Goal: Task Accomplishment & Management: Use online tool/utility

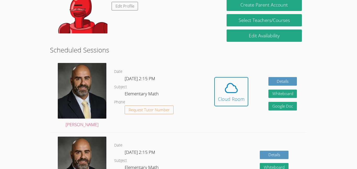
scroll to position [103, 0]
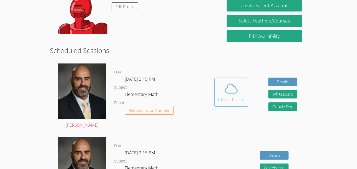
click at [234, 98] on div "Cloud Room" at bounding box center [231, 99] width 27 height 7
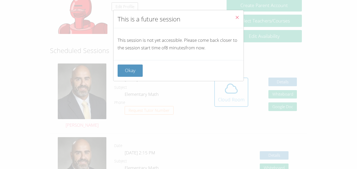
click at [235, 14] on button "Close" at bounding box center [237, 18] width 13 height 16
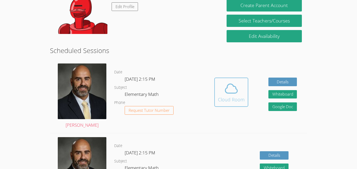
click at [230, 98] on div "Cloud Room" at bounding box center [231, 99] width 27 height 7
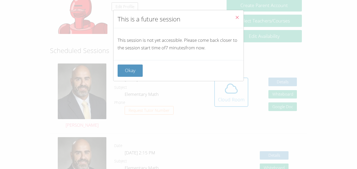
click at [238, 17] on icon "Close" at bounding box center [237, 17] width 4 height 4
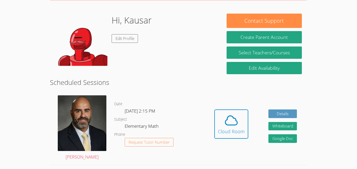
scroll to position [71, 0]
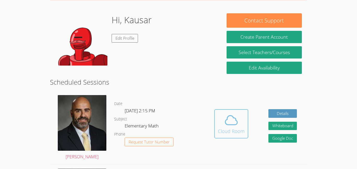
click at [235, 112] on button "Cloud Room" at bounding box center [231, 123] width 34 height 29
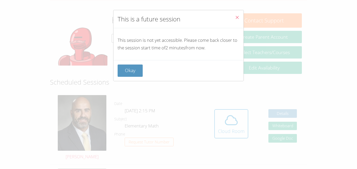
click at [237, 17] on icon "Close" at bounding box center [237, 17] width 4 height 4
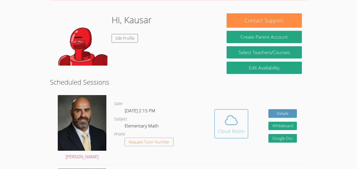
click at [223, 110] on button "Cloud Room" at bounding box center [231, 123] width 34 height 29
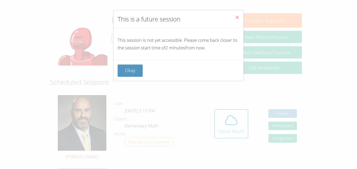
click at [170, 51] on p "This session is not yet accessible. Please come back closer to the session star…" at bounding box center [179, 44] width 122 height 15
click at [124, 66] on button "Okay" at bounding box center [130, 71] width 25 height 12
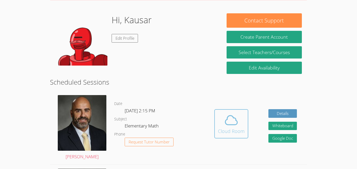
click at [234, 114] on icon at bounding box center [231, 120] width 15 height 15
click at [233, 112] on button "Cloud Room" at bounding box center [231, 123] width 34 height 29
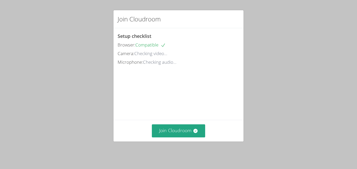
click at [164, 141] on div "Join Cloudroom" at bounding box center [178, 130] width 130 height 21
click at [165, 137] on button "Join Cloudroom" at bounding box center [179, 130] width 54 height 13
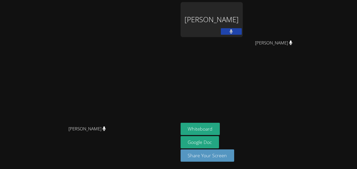
click at [243, 29] on div "Kausar Ansari" at bounding box center [212, 19] width 62 height 35
click at [234, 158] on button "Share Your Screen" at bounding box center [208, 155] width 54 height 12
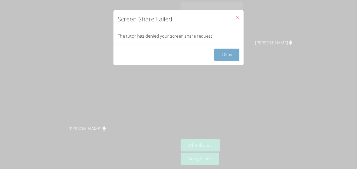
click at [230, 57] on button "Okay" at bounding box center [226, 55] width 25 height 12
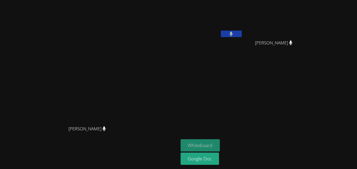
click at [220, 143] on button "Whiteboard" at bounding box center [200, 145] width 39 height 12
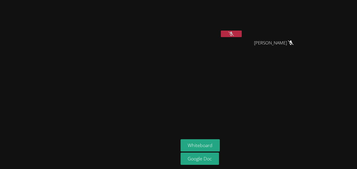
click at [234, 32] on icon at bounding box center [230, 34] width 5 height 4
click at [233, 32] on icon at bounding box center [230, 34] width 3 height 4
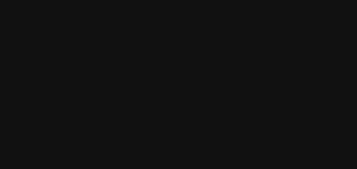
click at [128, 41] on video at bounding box center [89, 74] width 78 height 98
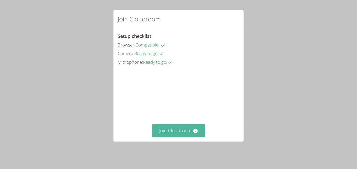
click at [171, 137] on button "Join Cloudroom" at bounding box center [179, 130] width 54 height 13
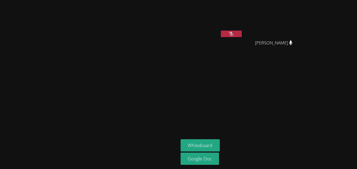
click at [242, 33] on button at bounding box center [231, 34] width 21 height 7
click at [242, 31] on button at bounding box center [231, 34] width 21 height 7
click at [234, 35] on icon at bounding box center [230, 34] width 5 height 4
click at [242, 35] on button at bounding box center [231, 34] width 21 height 7
click at [243, 27] on video at bounding box center [212, 19] width 62 height 35
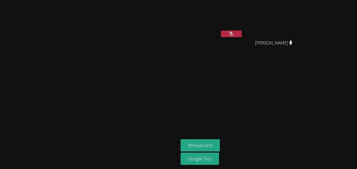
click at [243, 30] on video at bounding box center [212, 19] width 62 height 35
click at [242, 33] on button at bounding box center [231, 34] width 21 height 7
click at [110, 73] on video at bounding box center [89, 74] width 78 height 98
click at [128, 43] on video at bounding box center [89, 74] width 78 height 98
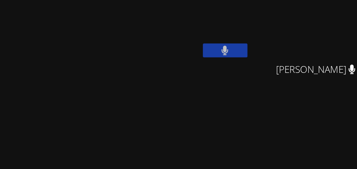
click at [233, 34] on icon at bounding box center [230, 34] width 3 height 4
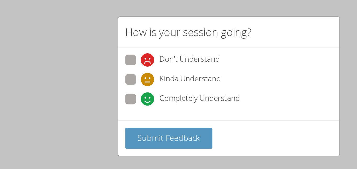
click at [127, 51] on span at bounding box center [127, 51] width 0 height 0
click at [127, 45] on input "Kinda Understand" at bounding box center [129, 46] width 4 height 4
radio input "true"
click at [127, 51] on span at bounding box center [127, 51] width 0 height 0
click at [127, 46] on input "Kinda Understand" at bounding box center [129, 46] width 4 height 4
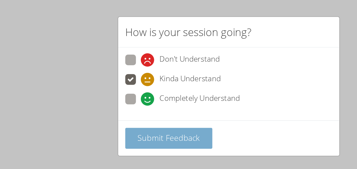
click at [139, 78] on span "Submit Feedback" at bounding box center [143, 81] width 37 height 6
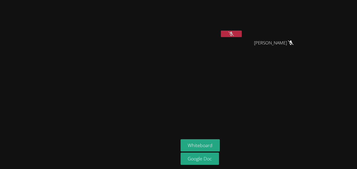
click at [243, 20] on video at bounding box center [212, 19] width 62 height 35
